Goal: Task Accomplishment & Management: Use online tool/utility

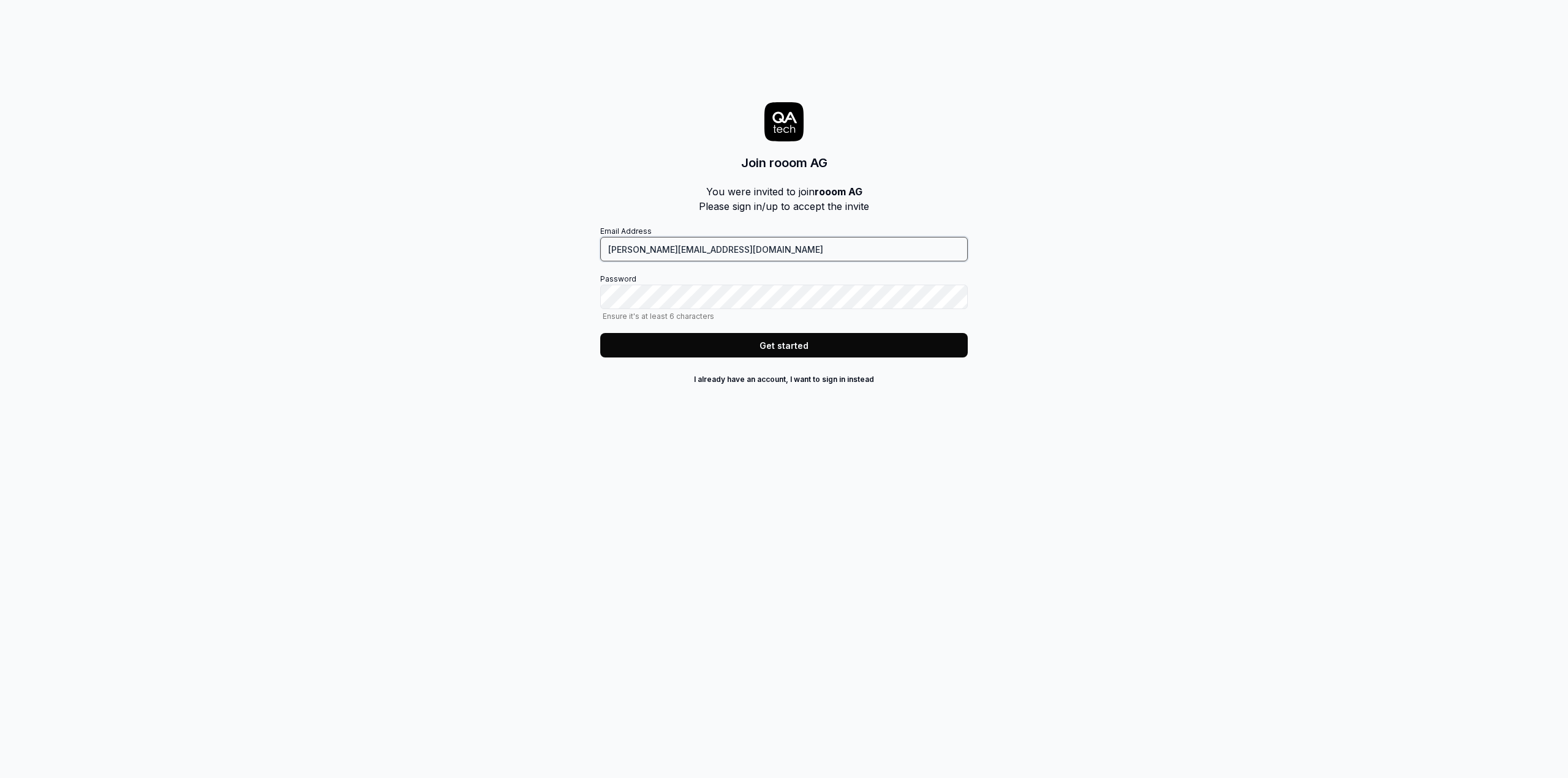
drag, startPoint x: 707, startPoint y: 249, endPoint x: 595, endPoint y: 248, distance: 112.0
click at [595, 248] on div "Join rooom AG You were invited to join rooom AG Please sign in/up to accept the…" at bounding box center [784, 389] width 1568 height 778
drag, startPoint x: 423, startPoint y: 262, endPoint x: 434, endPoint y: 264, distance: 11.2
click at [423, 262] on div "Join rooom AG You were invited to join rooom AG Please sign in/up to accept the…" at bounding box center [784, 389] width 1568 height 778
click at [712, 346] on button "Get started" at bounding box center [784, 345] width 368 height 25
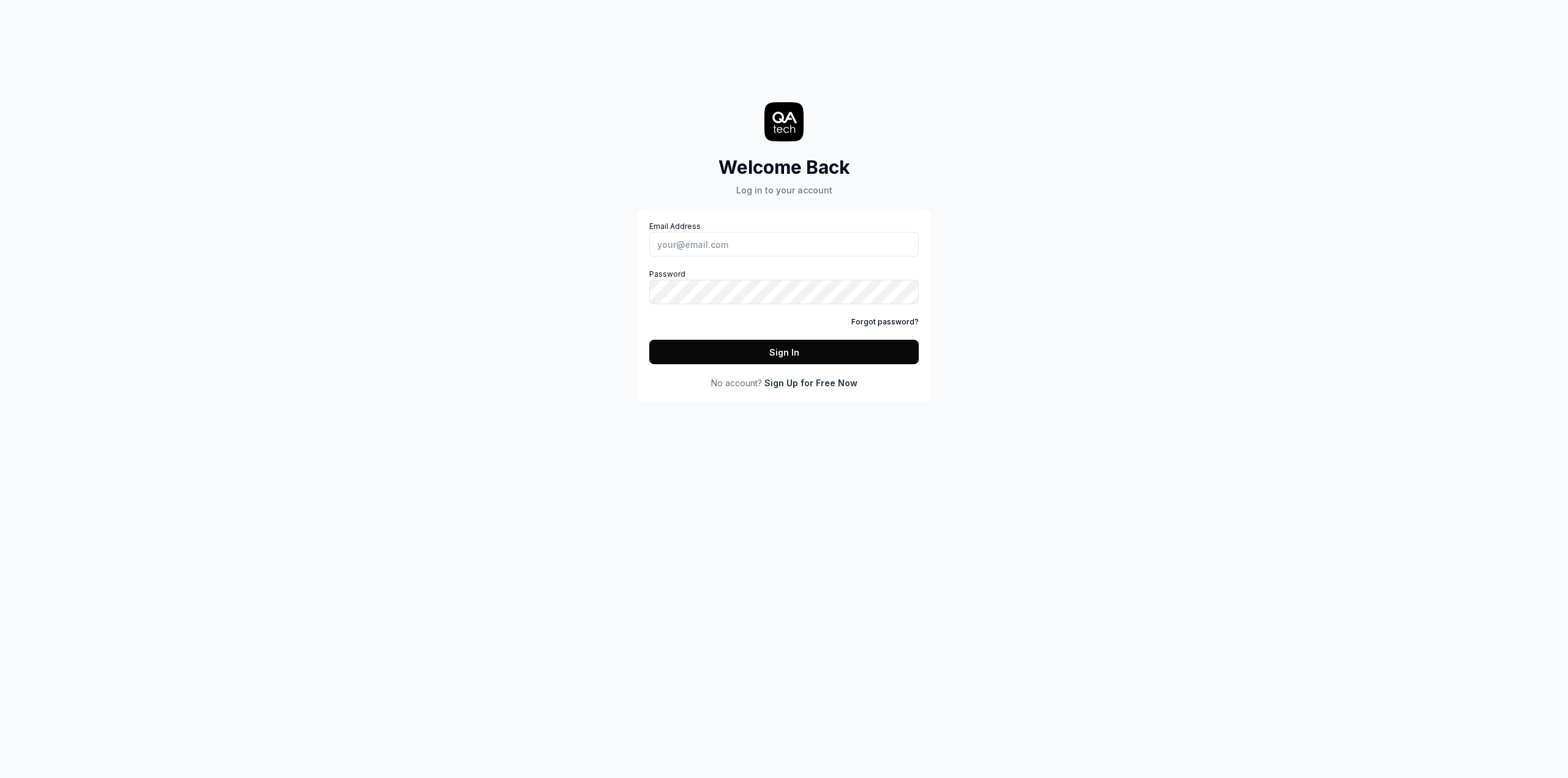
click at [572, 232] on div "Welcome Back Log in to your account Email Address Password Forgot password? Sig…" at bounding box center [784, 389] width 1568 height 778
click at [678, 239] on input "Email Address" at bounding box center [784, 244] width 269 height 25
type input "[PERSON_NAME][EMAIL_ADDRESS][DOMAIN_NAME]"
click at [713, 364] on button "Sign In" at bounding box center [784, 351] width 269 height 25
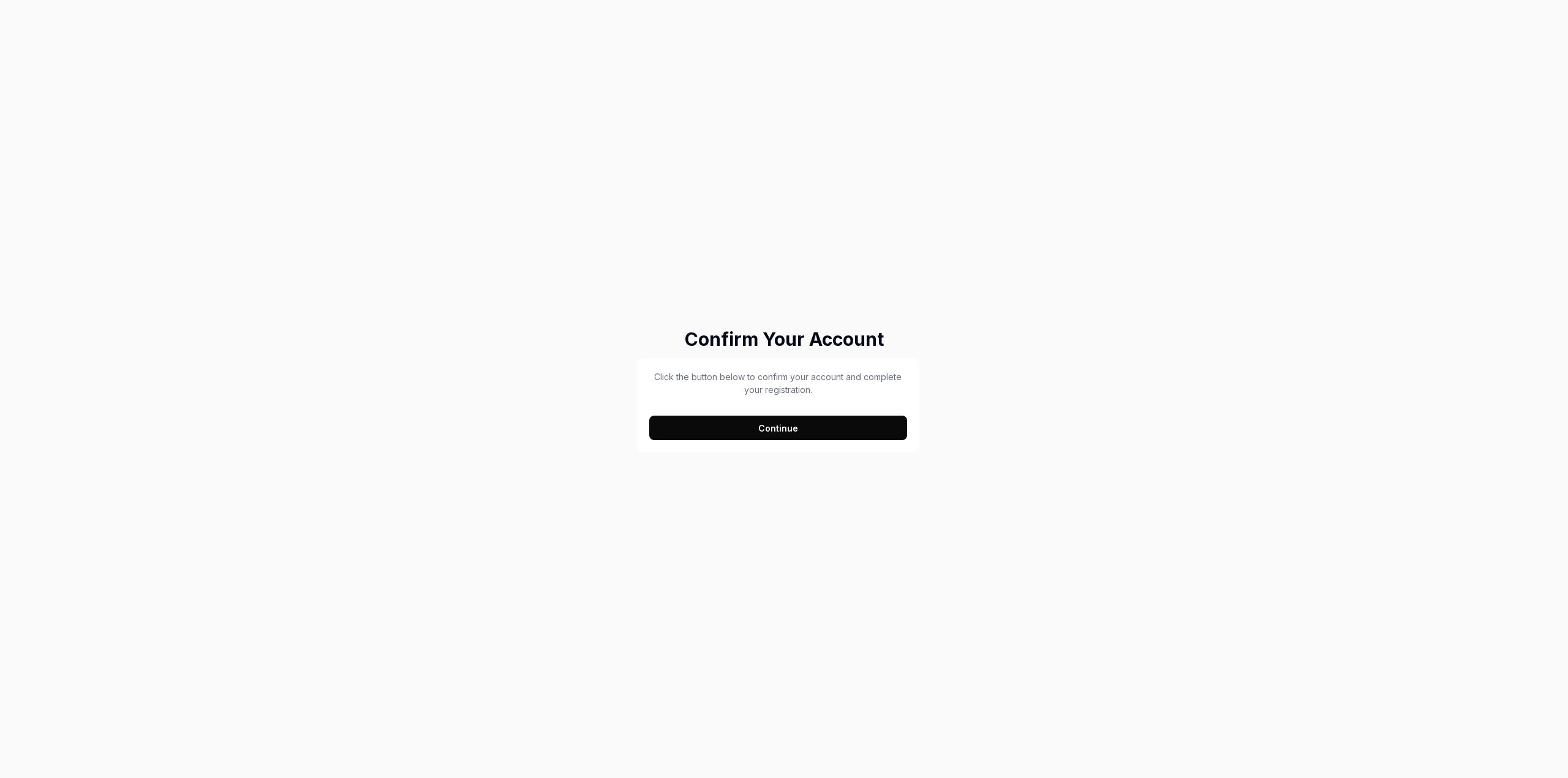
click at [837, 427] on button "Continue" at bounding box center [778, 427] width 257 height 25
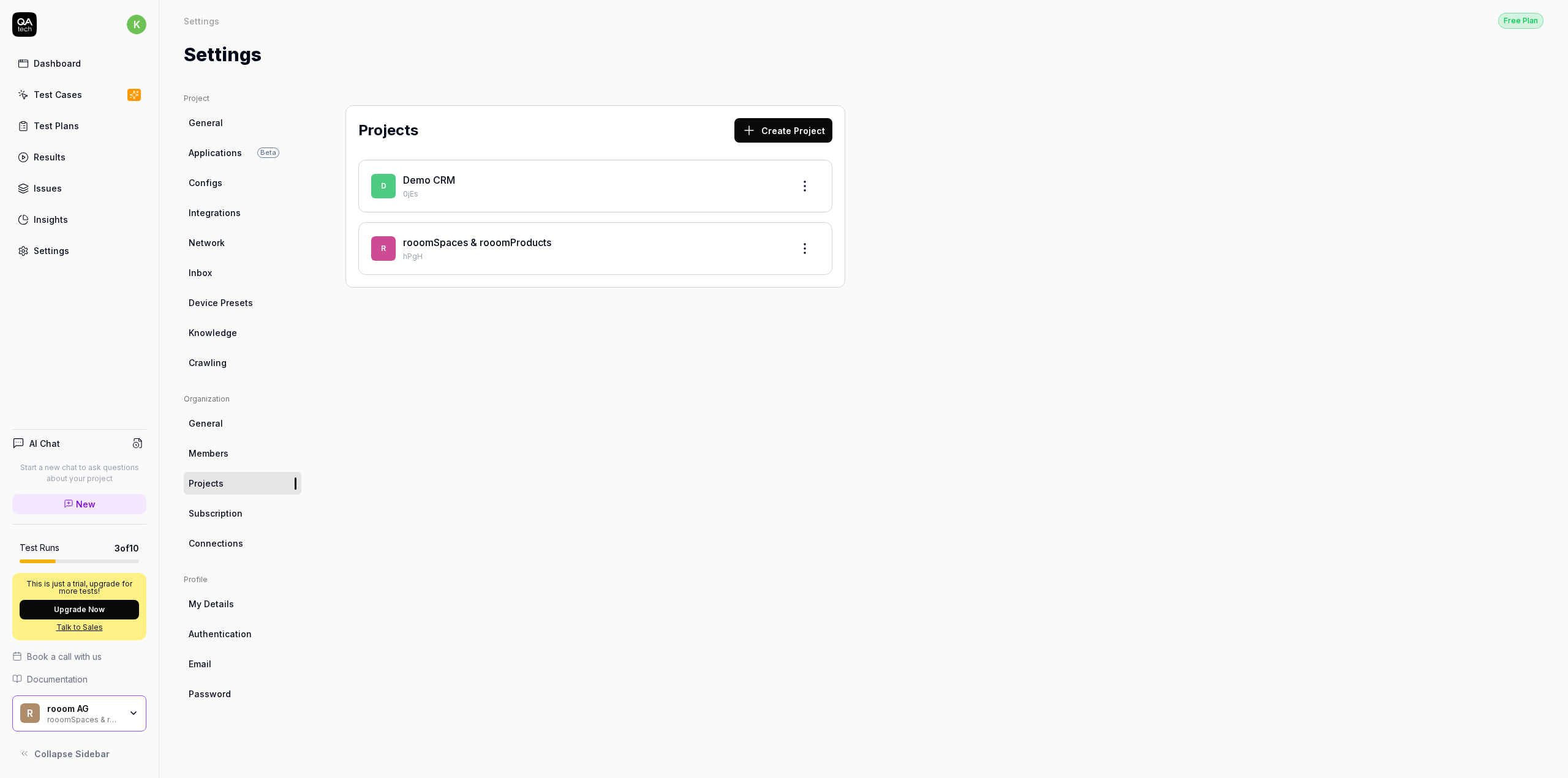
click at [518, 245] on link "rooomSpaces & rooomProducts" at bounding box center [476, 242] width 148 height 12
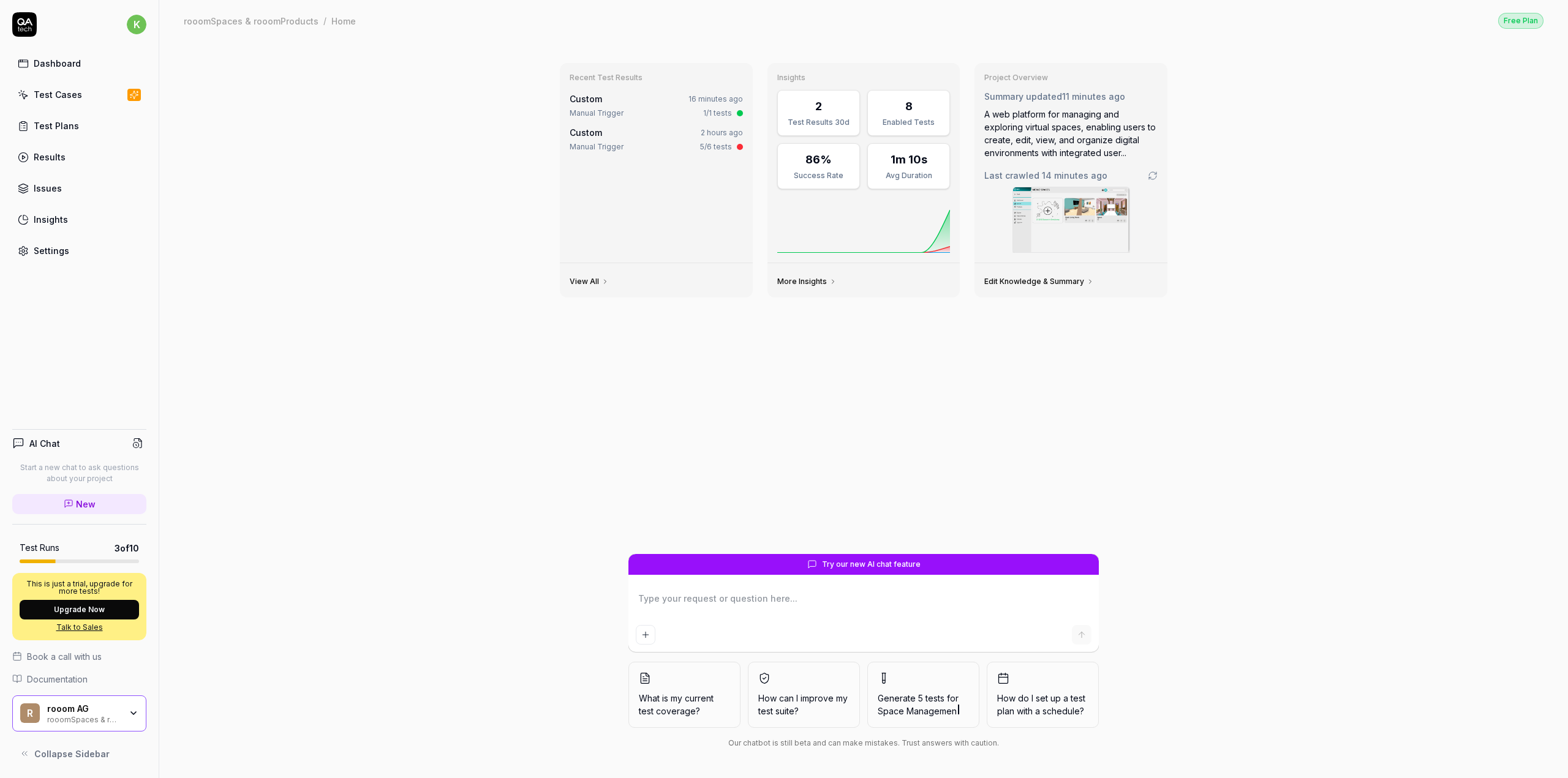
click at [80, 89] on link "Test Cases" at bounding box center [79, 95] width 134 height 24
type textarea "*"
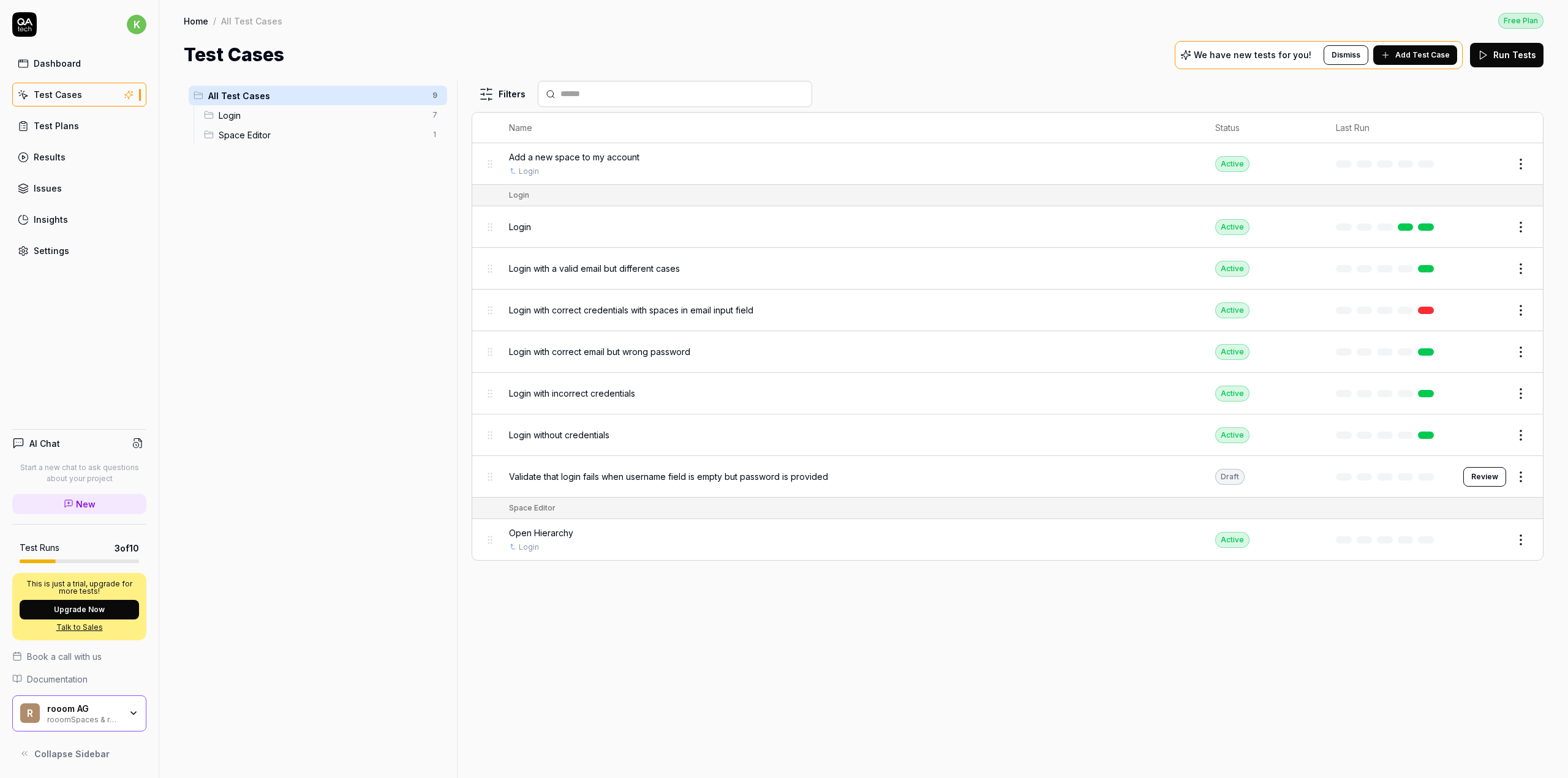
click at [274, 135] on span "Space Editor" at bounding box center [322, 134] width 206 height 13
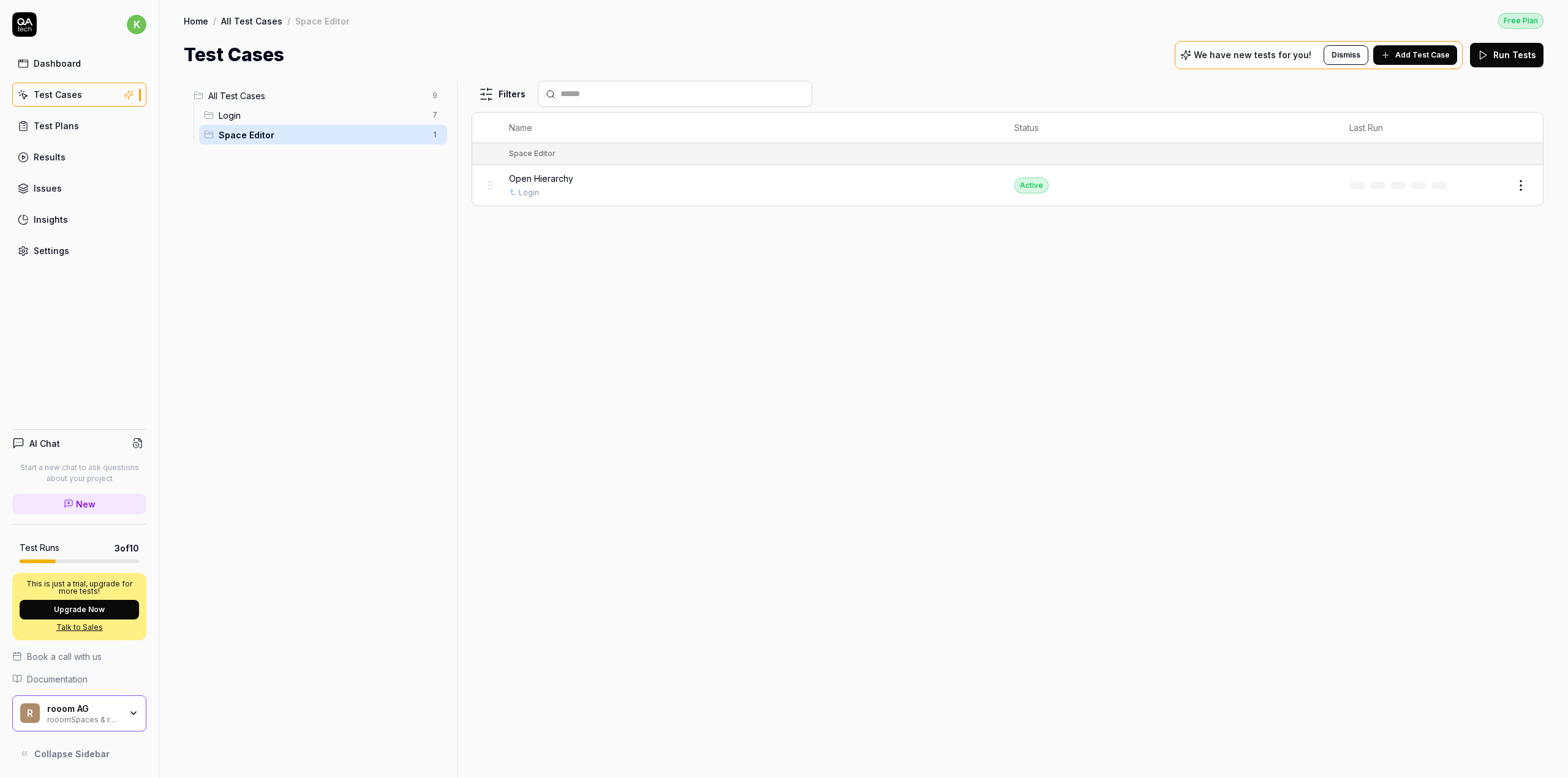
click at [310, 246] on div "All Test Cases 9 Login 7 Space Editor 1" at bounding box center [318, 422] width 269 height 682
click at [1527, 184] on html "k Dashboard Test Cases Test Plans Results Issues Insights Settings AI Chat Star…" at bounding box center [784, 389] width 1568 height 778
click at [985, 404] on html "k Dashboard Test Cases Test Plans Results Issues Insights Settings AI Chat Star…" at bounding box center [784, 389] width 1568 height 778
click at [1098, 58] on div "Test Cases We have new tests for you! Dismiss Add Test Case Run Tests" at bounding box center [864, 55] width 1360 height 27
